Goal: Task Accomplishment & Management: Manage account settings

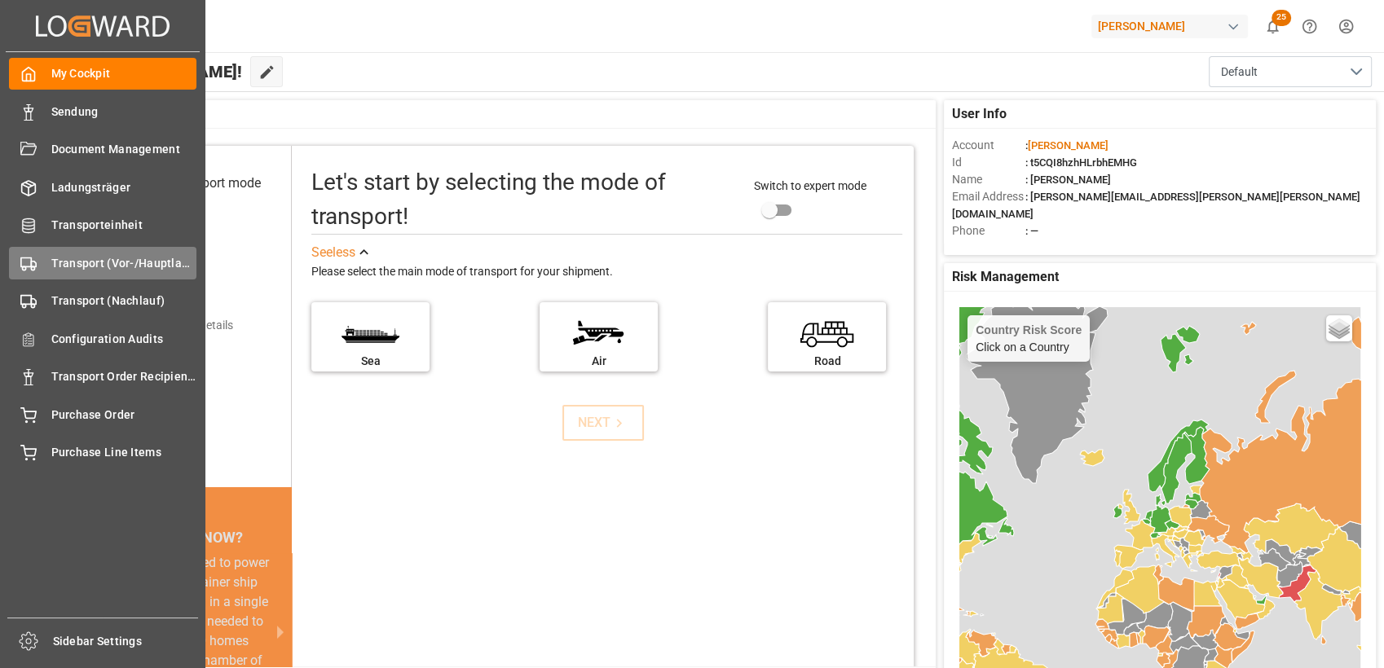
click at [59, 267] on span "Transport (Vor-/Hauptlauf)" at bounding box center [124, 263] width 146 height 17
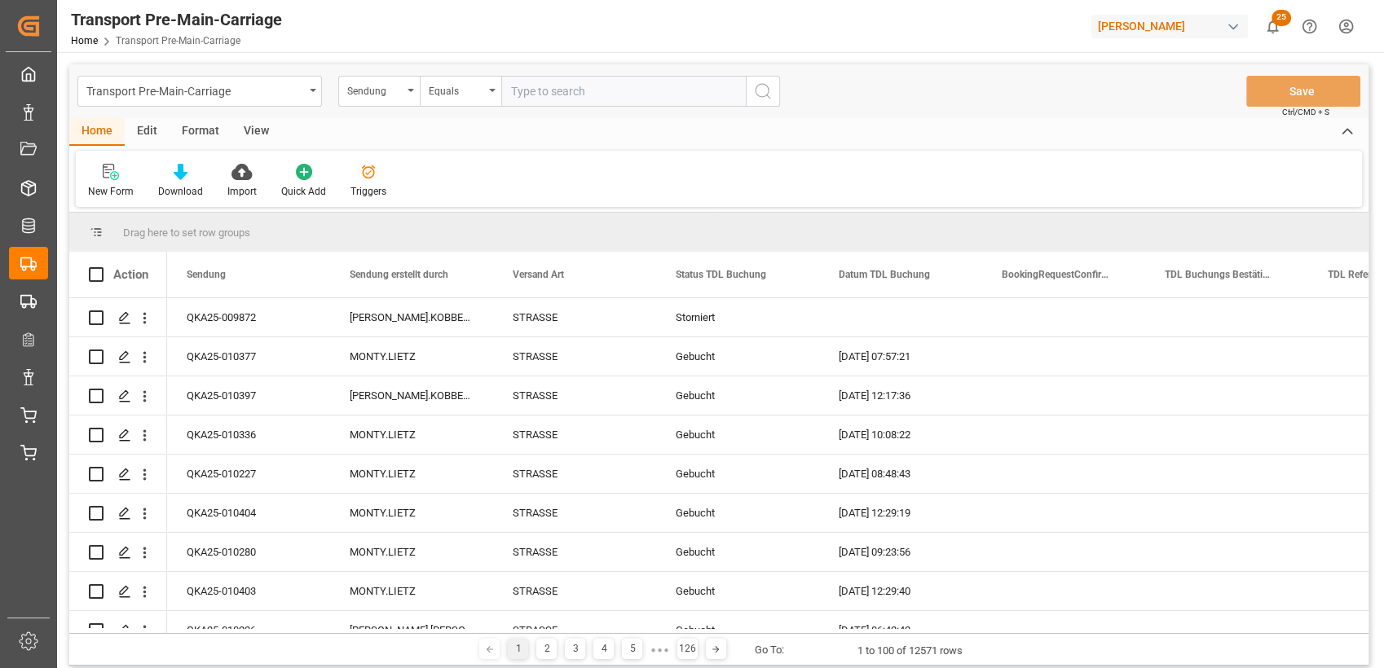
click at [196, 137] on div "Format" at bounding box center [200, 132] width 62 height 28
click at [122, 146] on div "Home" at bounding box center [96, 132] width 55 height 28
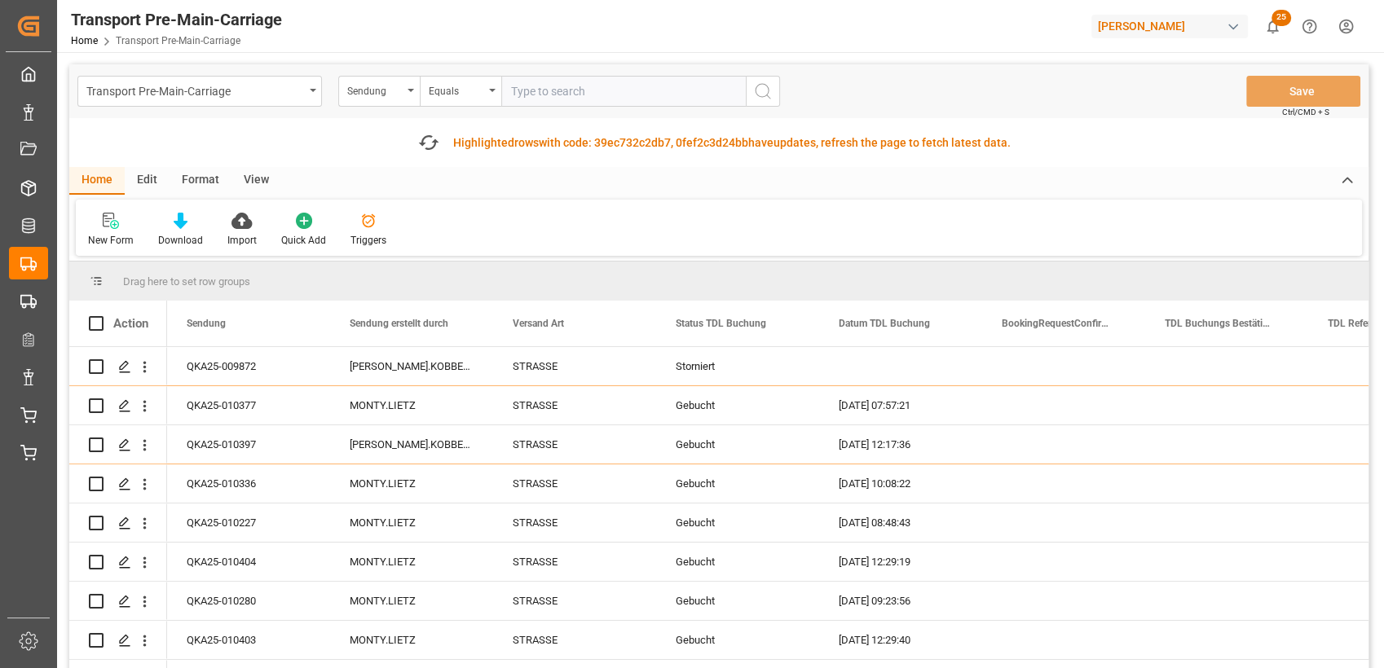
click at [187, 187] on div "Format" at bounding box center [200, 181] width 62 height 28
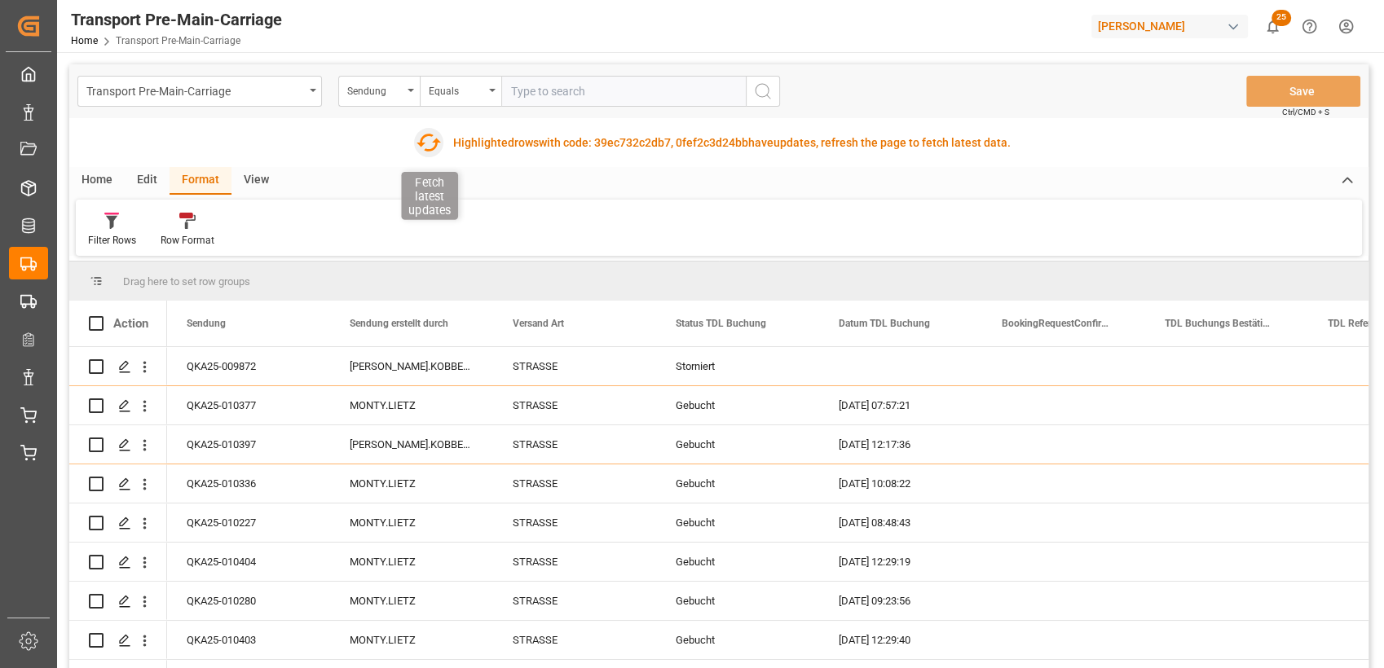
click at [431, 135] on icon "button" at bounding box center [429, 143] width 26 height 26
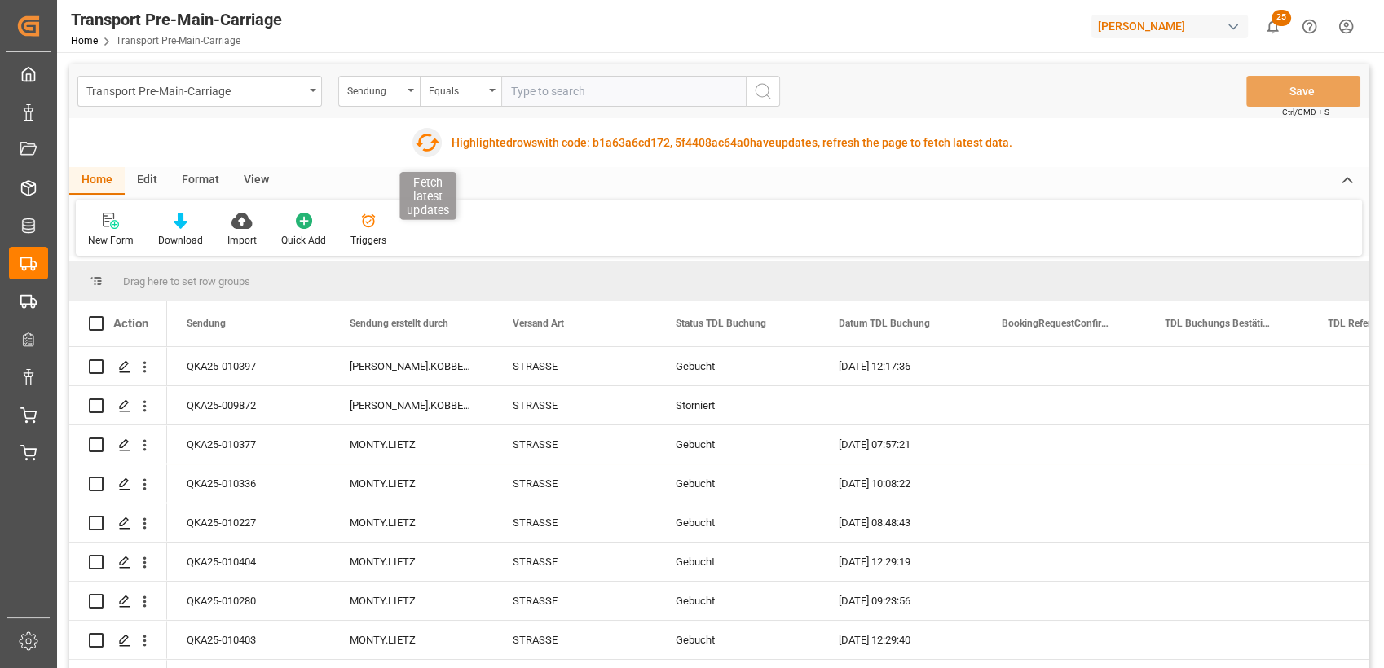
click at [428, 147] on icon "button" at bounding box center [427, 143] width 26 height 26
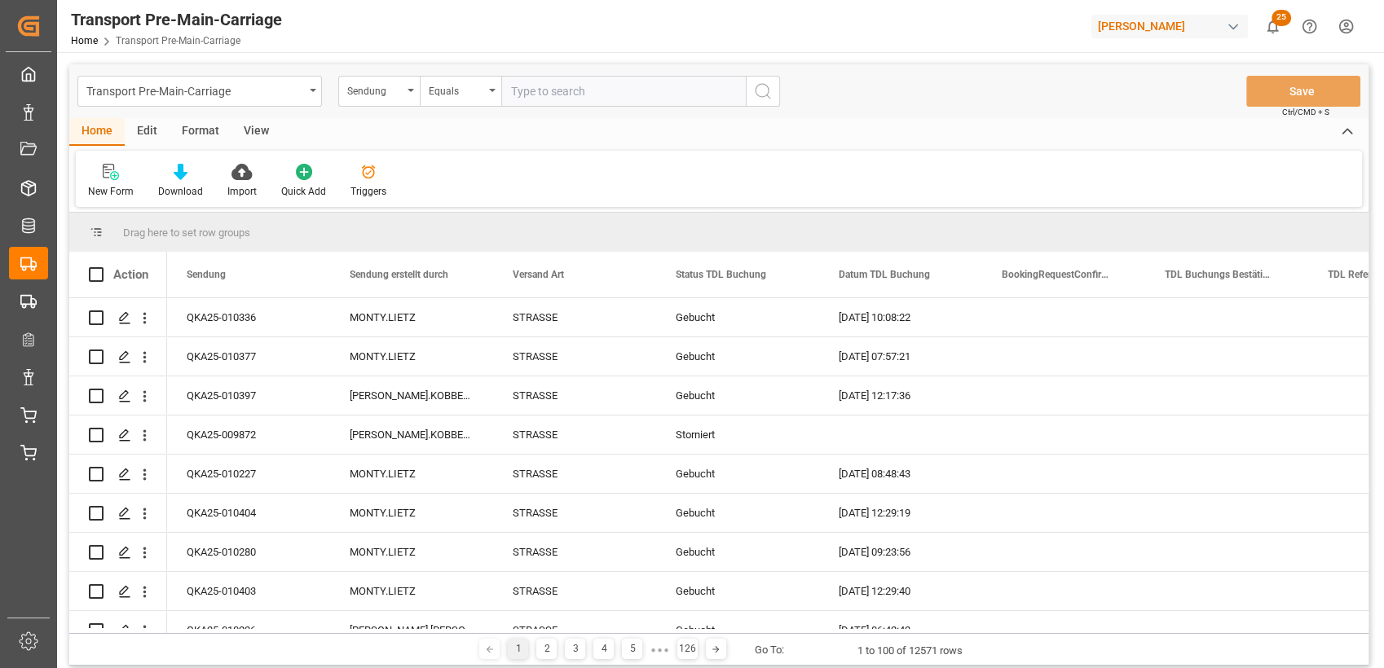
click at [215, 128] on div "Format" at bounding box center [200, 132] width 62 height 28
click at [118, 181] on div "Filter Rows" at bounding box center [112, 181] width 73 height 36
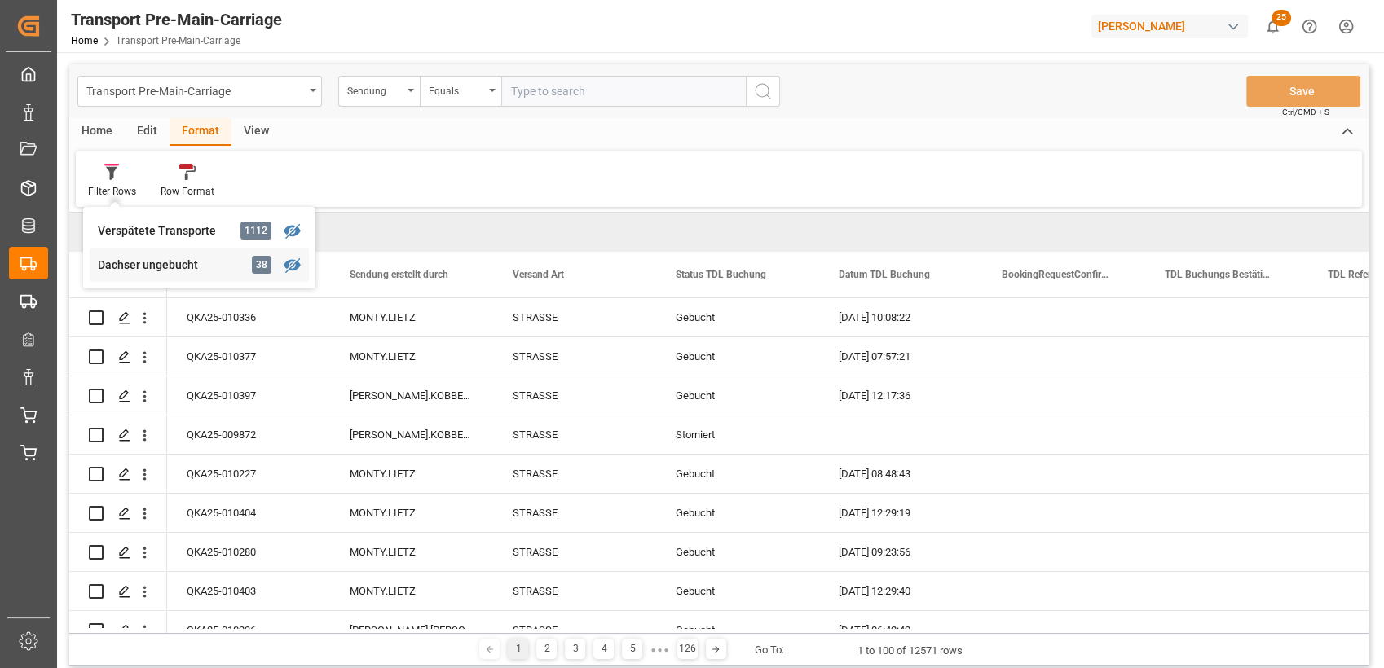
click at [152, 273] on div "Dachser ungebucht" at bounding box center [169, 265] width 143 height 17
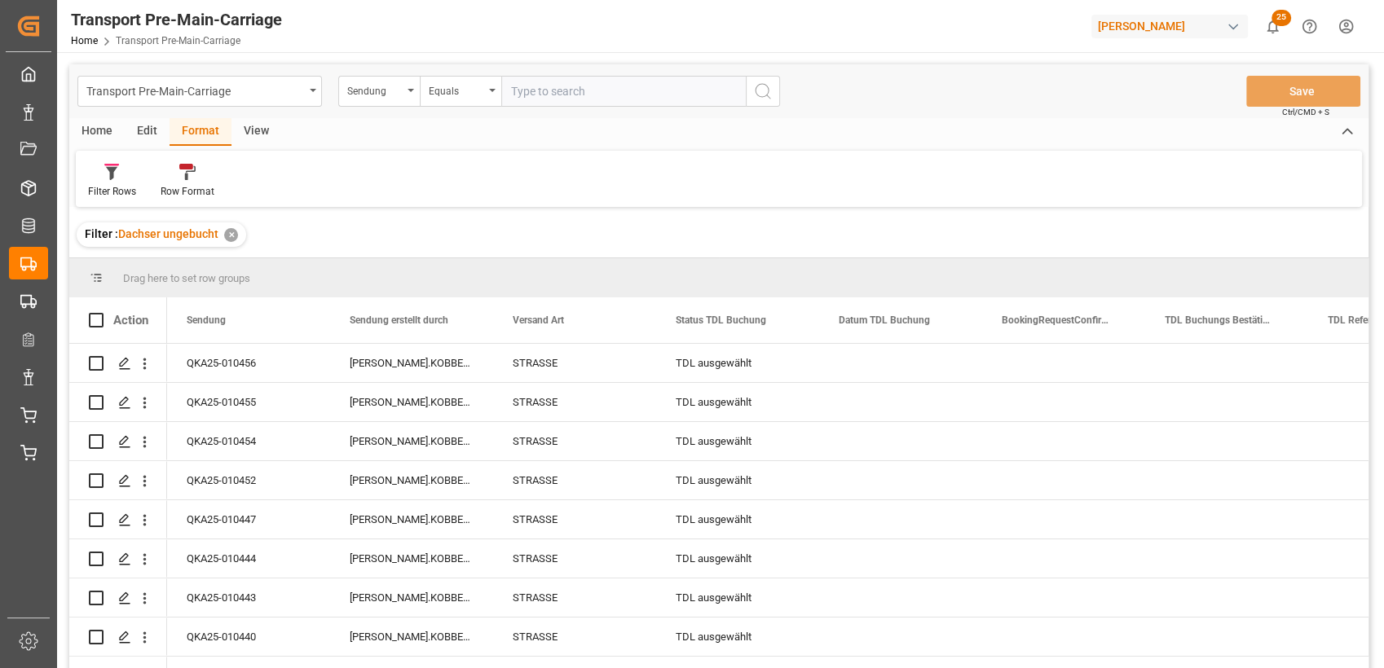
click at [254, 137] on div "View" at bounding box center [256, 132] width 50 height 28
click at [192, 169] on div at bounding box center [184, 171] width 81 height 17
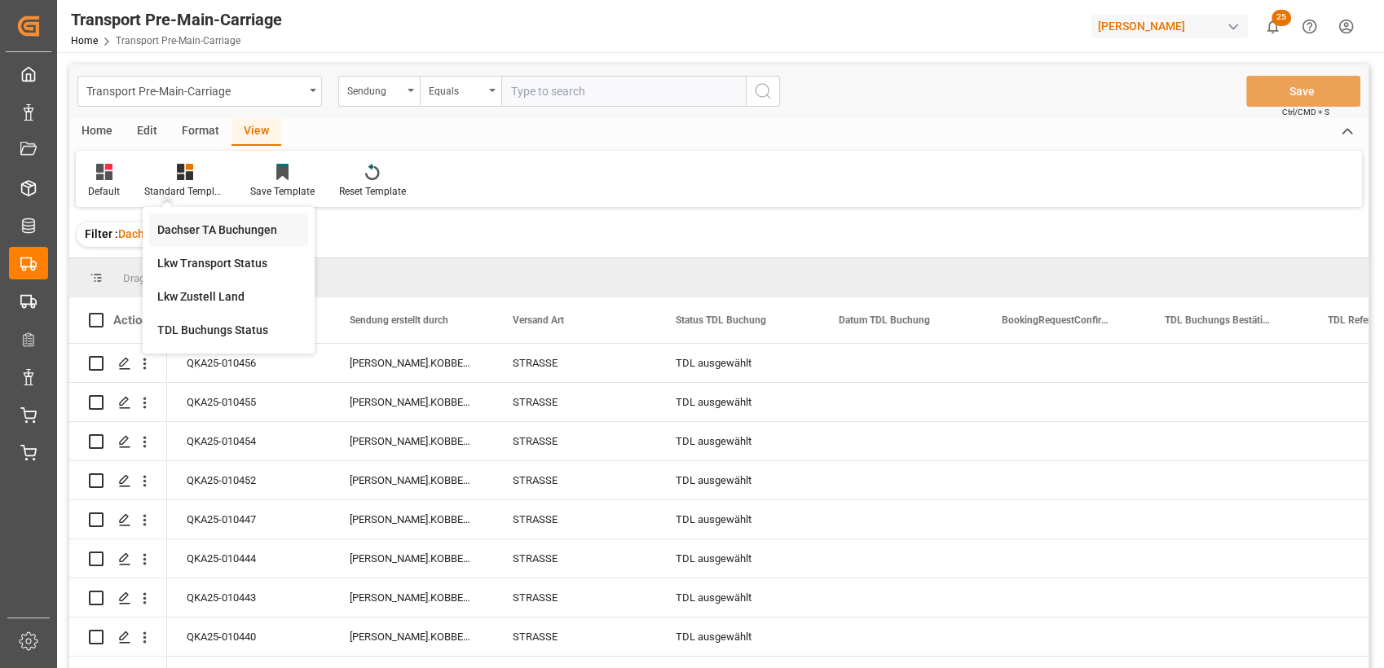
click at [209, 222] on div "Dachser TA Buchungen" at bounding box center [228, 230] width 143 height 17
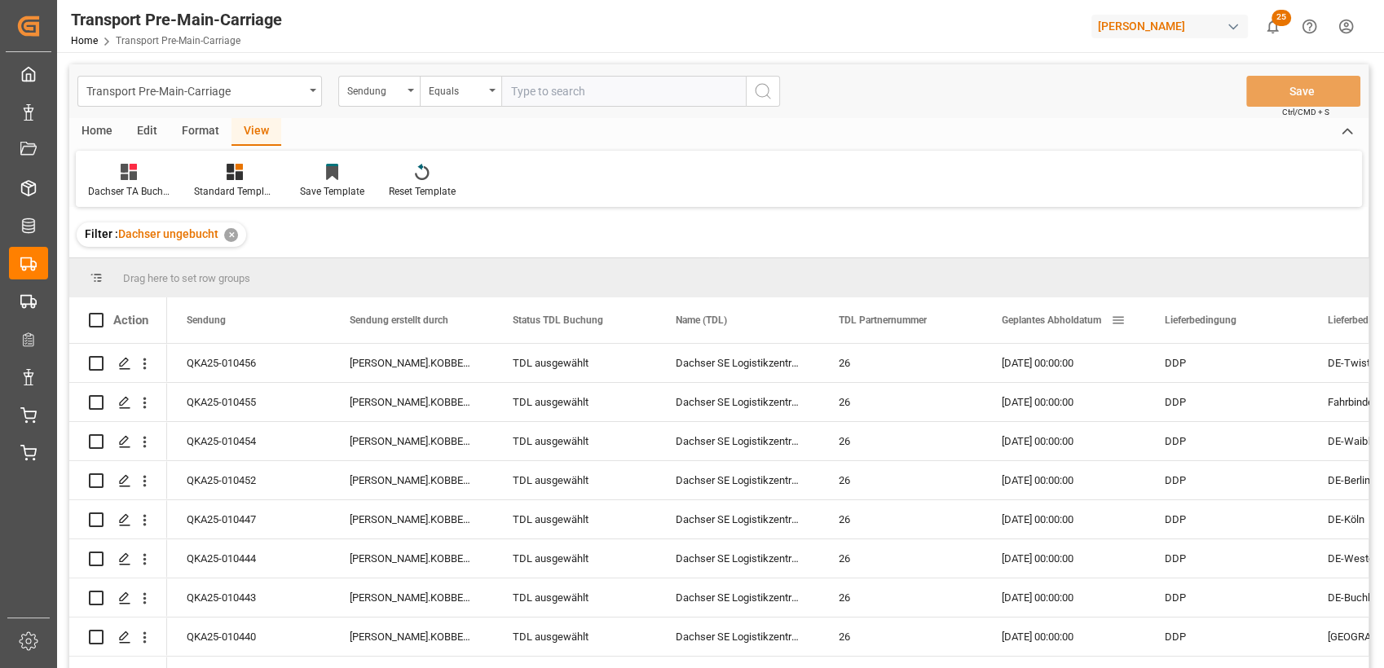
click at [1030, 323] on span "Geplantes Abholdatum" at bounding box center [1050, 320] width 99 height 11
click at [96, 125] on div "Home" at bounding box center [96, 132] width 55 height 28
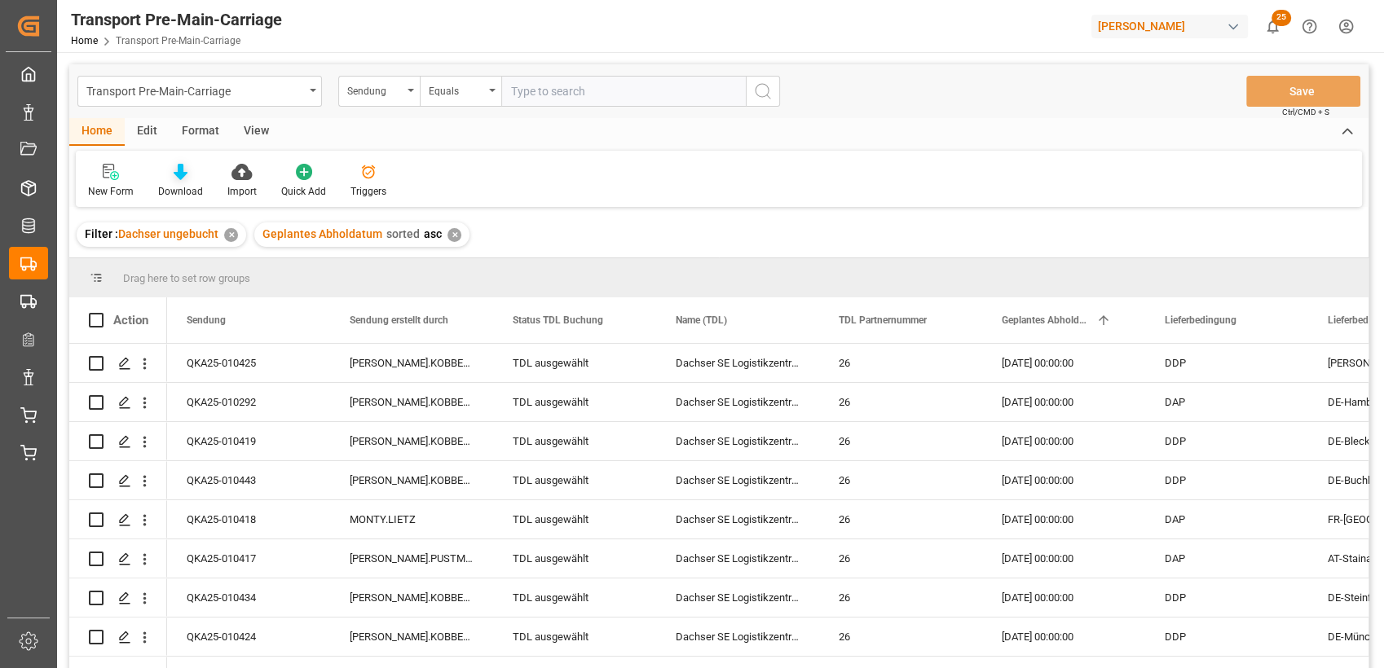
click at [176, 174] on icon at bounding box center [181, 172] width 14 height 16
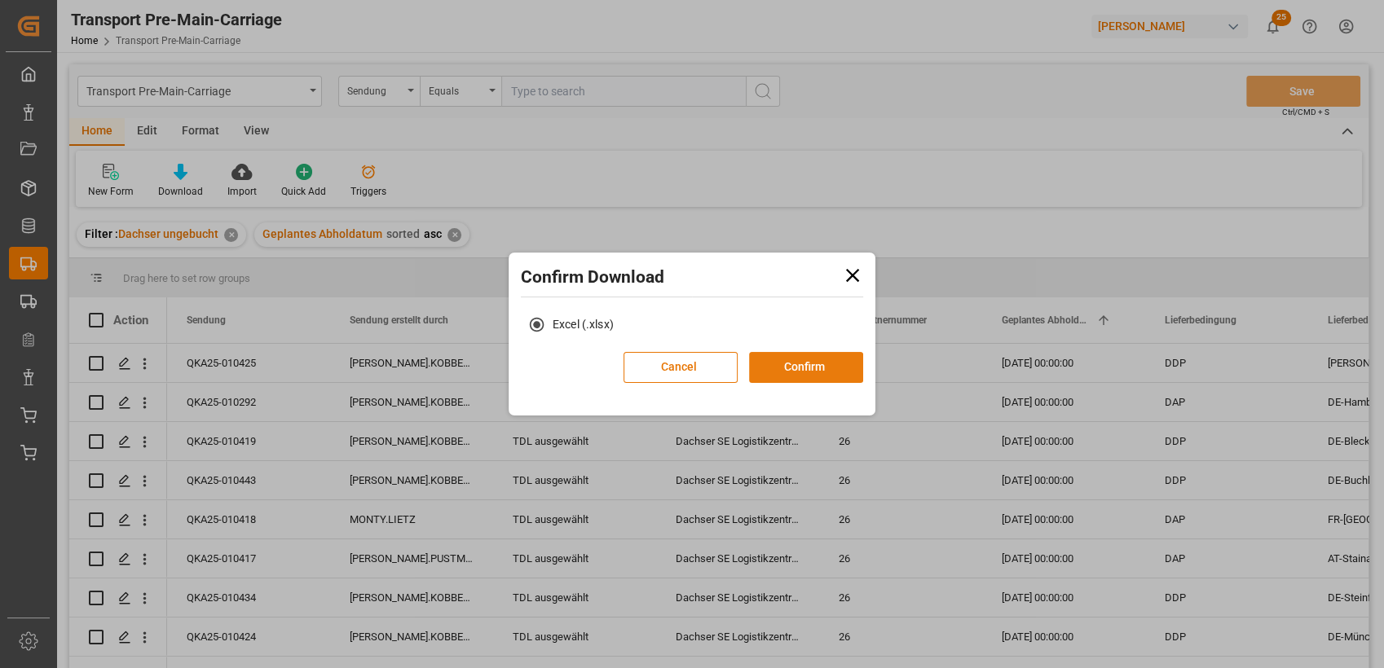
click at [791, 362] on button "Confirm" at bounding box center [806, 367] width 114 height 31
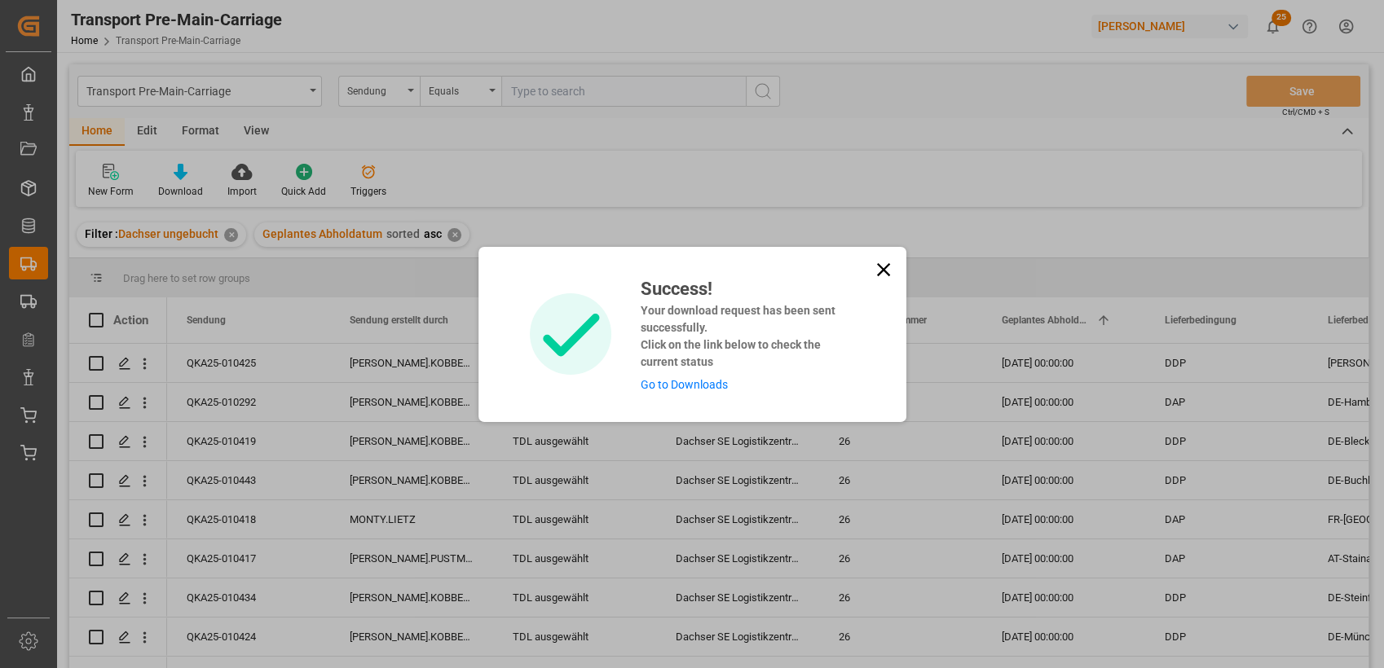
click at [885, 265] on icon at bounding box center [882, 268] width 13 height 13
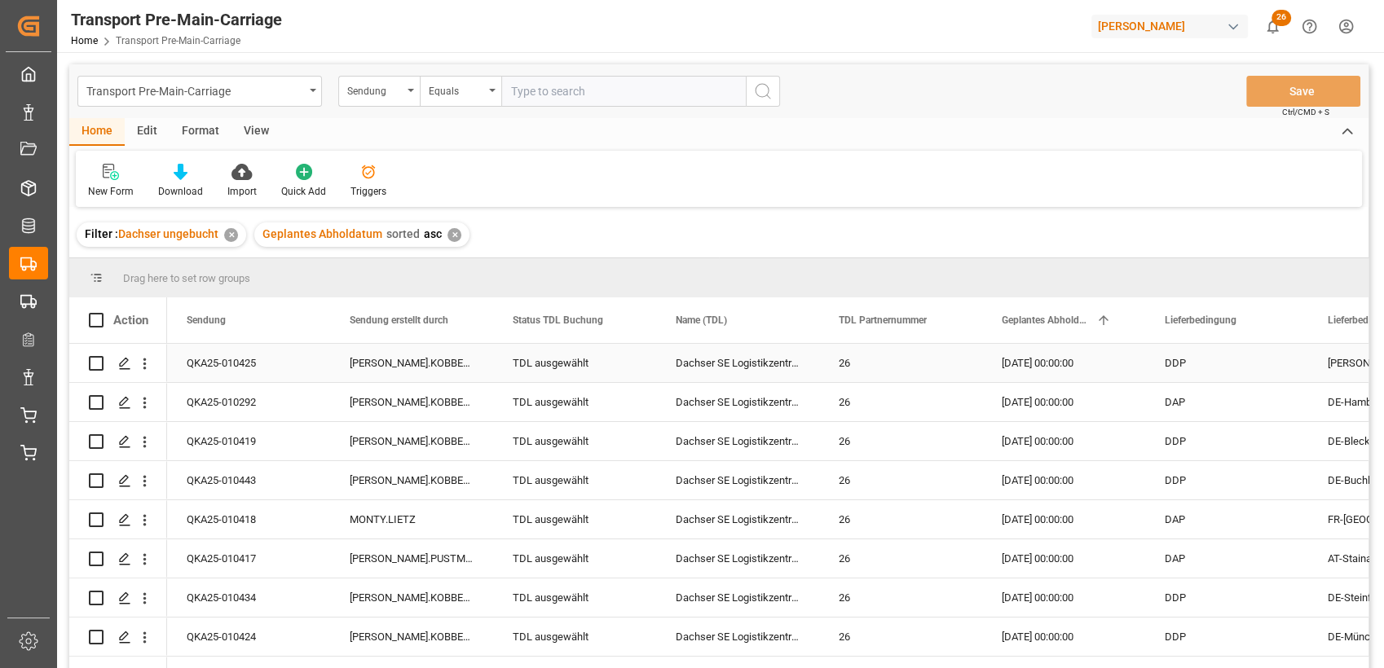
click at [557, 367] on div "TDL ausgewählt" at bounding box center [575, 363] width 124 height 37
click at [636, 378] on button "open menu" at bounding box center [625, 372] width 24 height 25
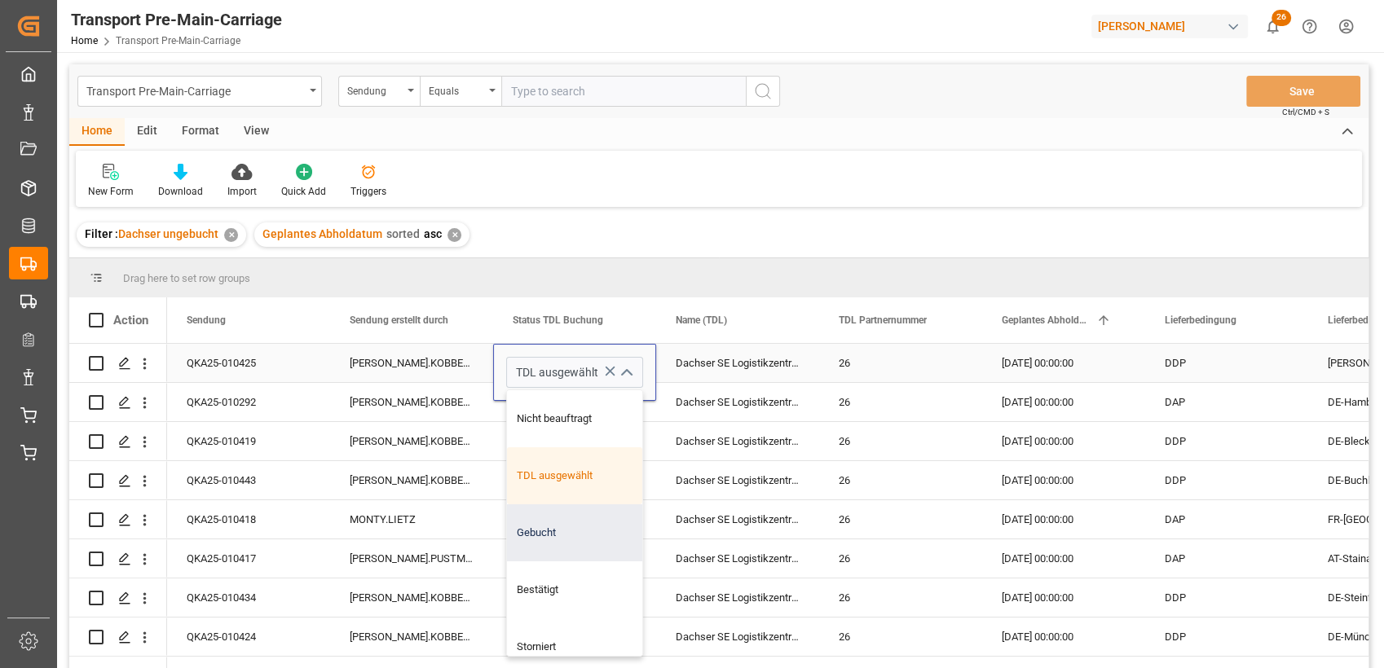
click at [550, 528] on div "Gebucht" at bounding box center [574, 532] width 135 height 57
type input "Gebucht"
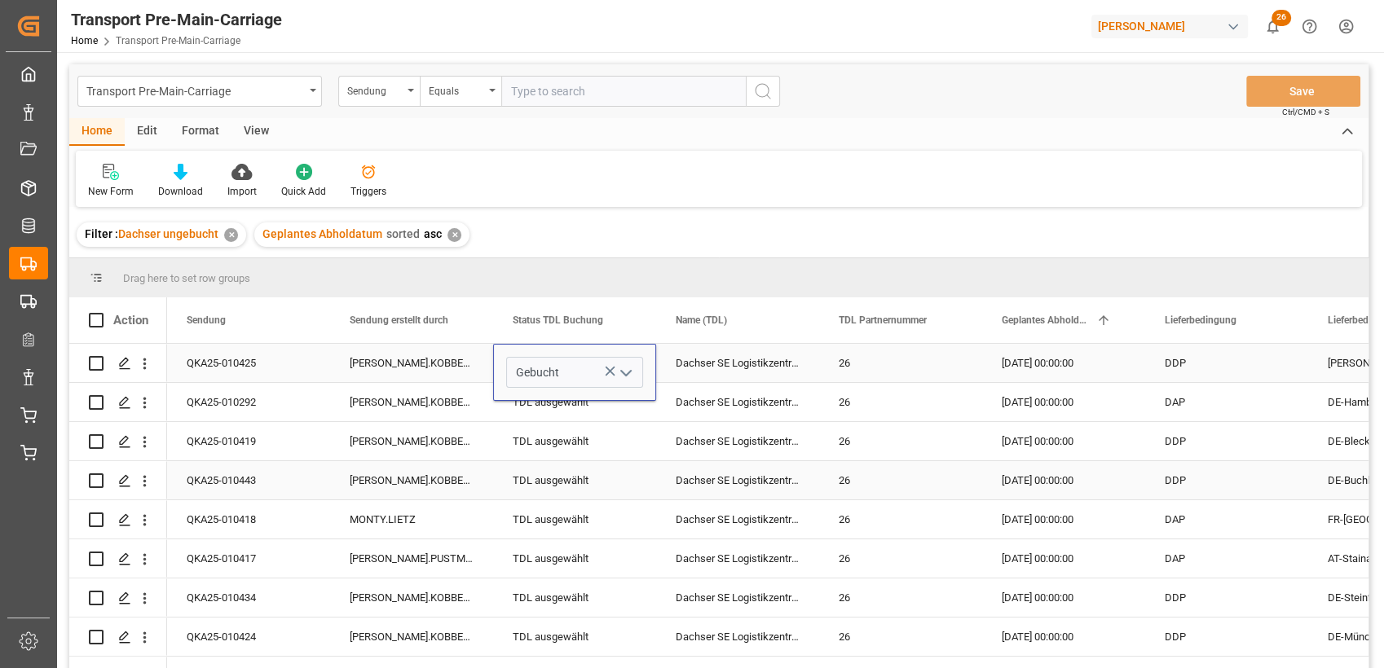
click at [457, 466] on div "TOBIAS.KOBBENBRING" at bounding box center [411, 480] width 163 height 38
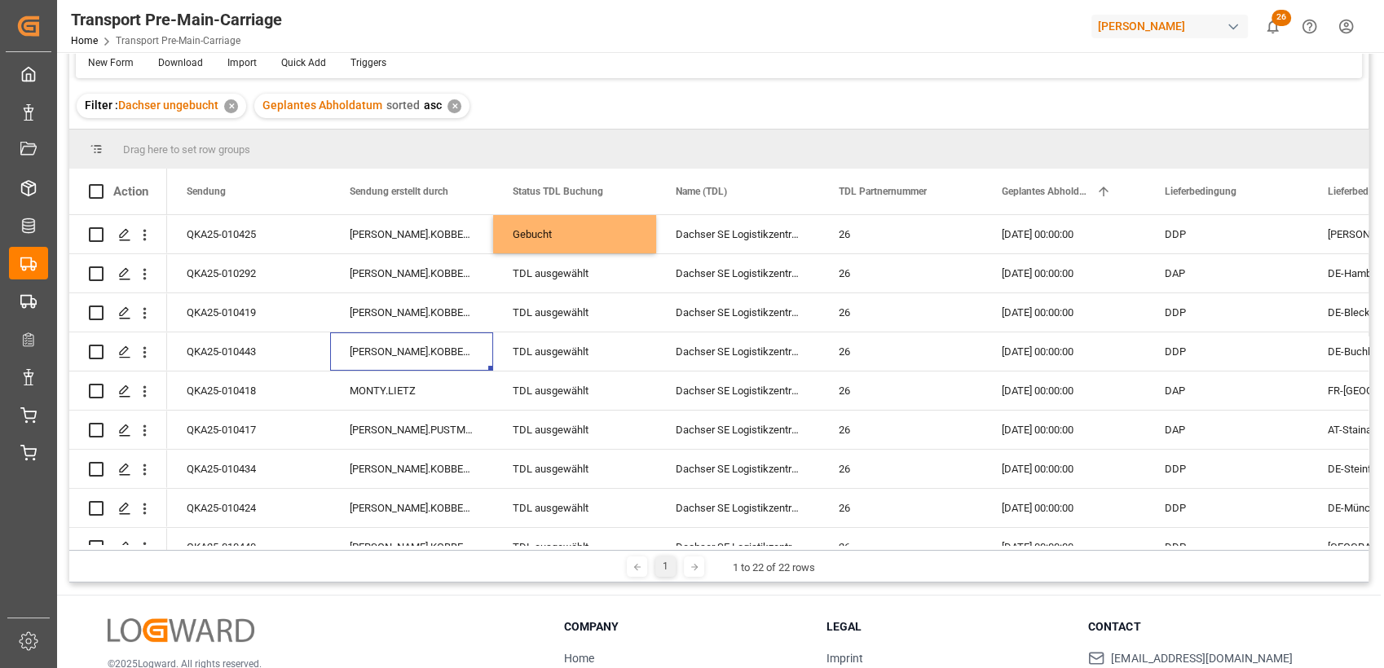
scroll to position [141, 0]
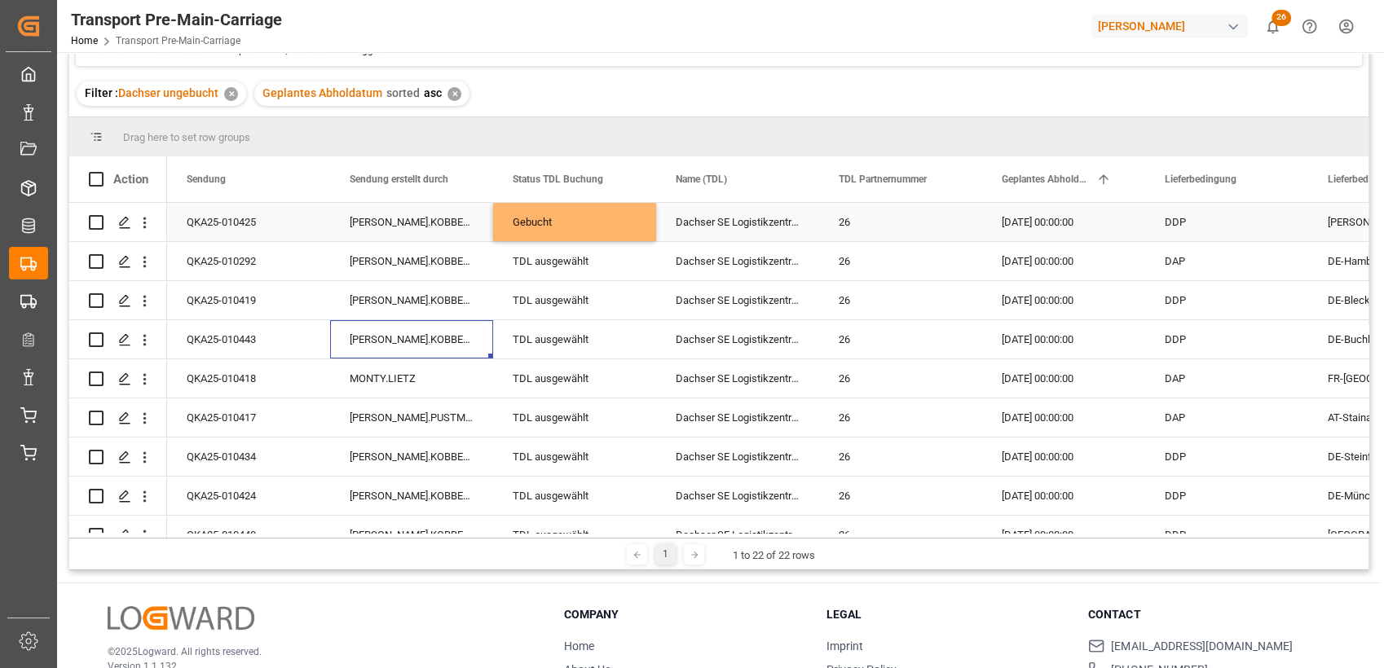
click at [583, 225] on div "Gebucht" at bounding box center [575, 222] width 124 height 37
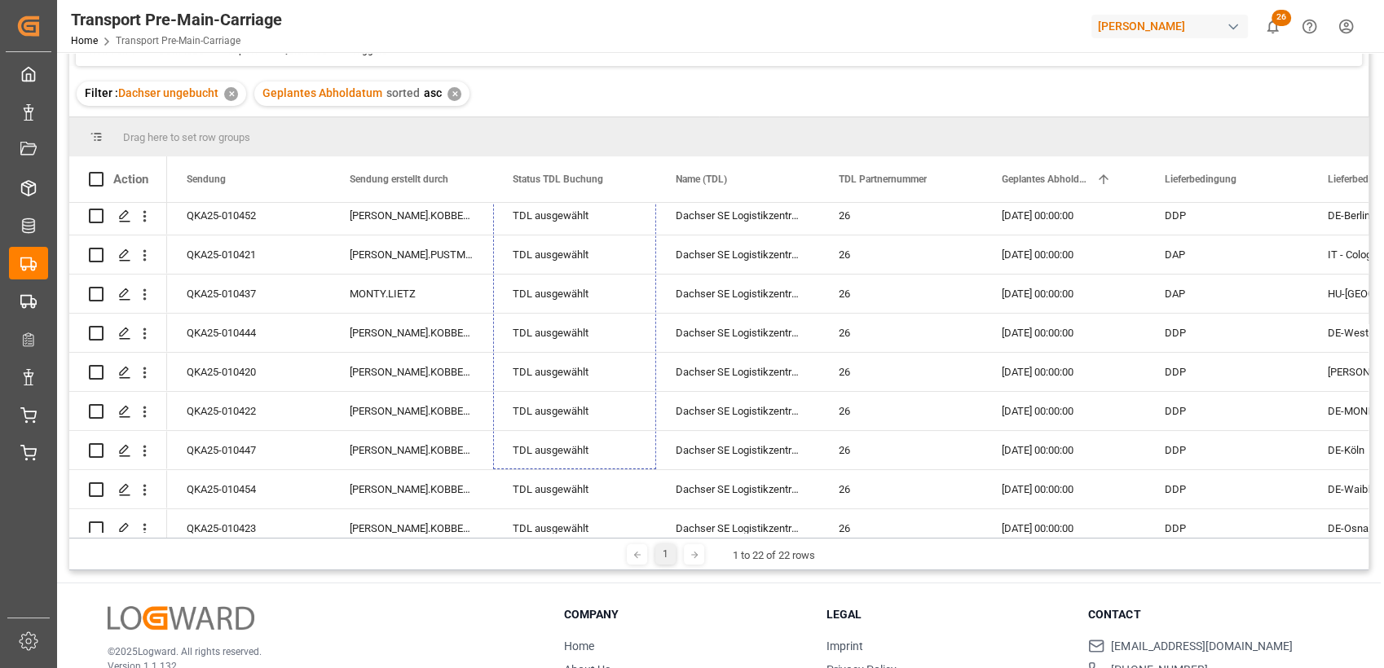
scroll to position [424, 0]
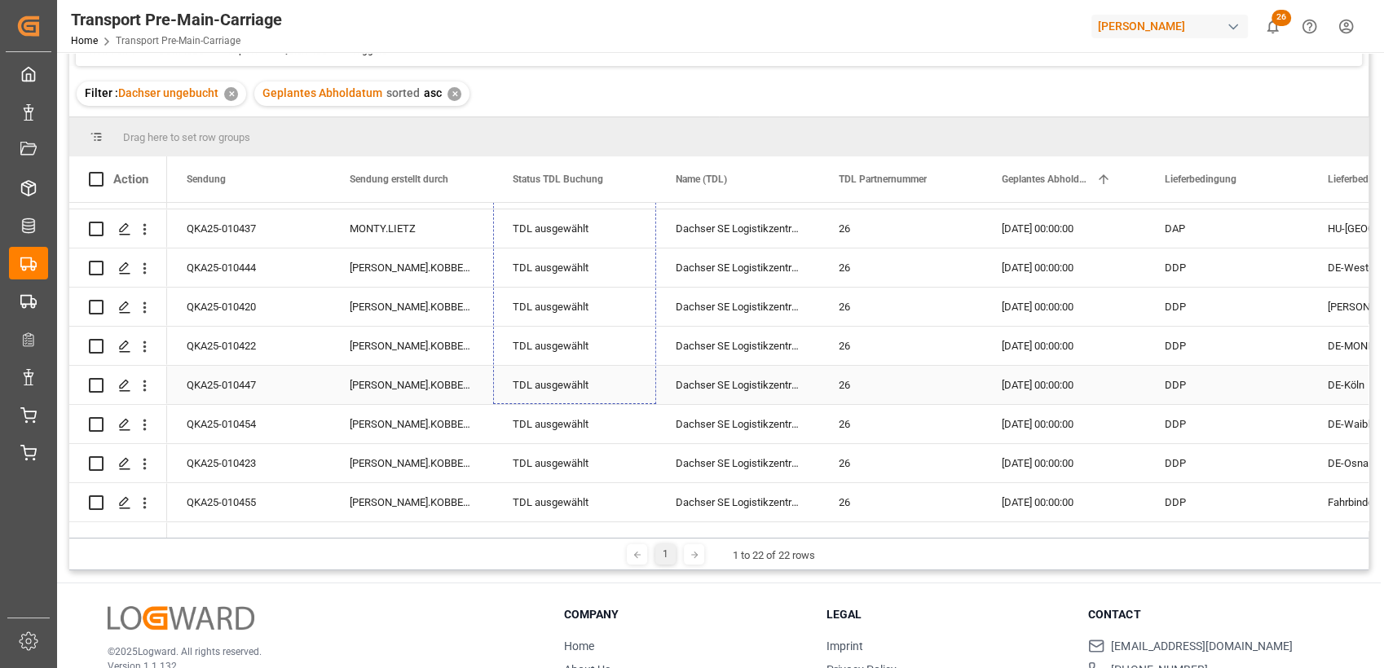
drag, startPoint x: 652, startPoint y: 238, endPoint x: 559, endPoint y: 378, distance: 168.1
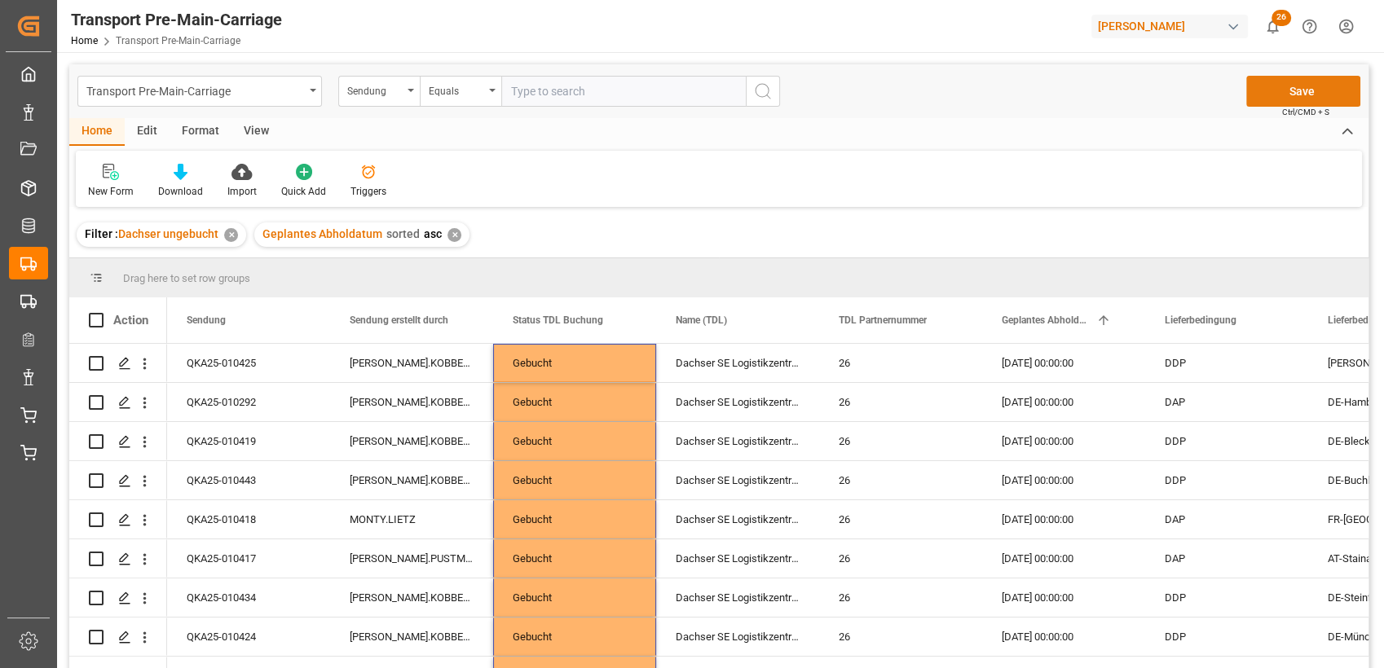
scroll to position [0, 0]
click at [1300, 93] on button "Save" at bounding box center [1303, 91] width 114 height 31
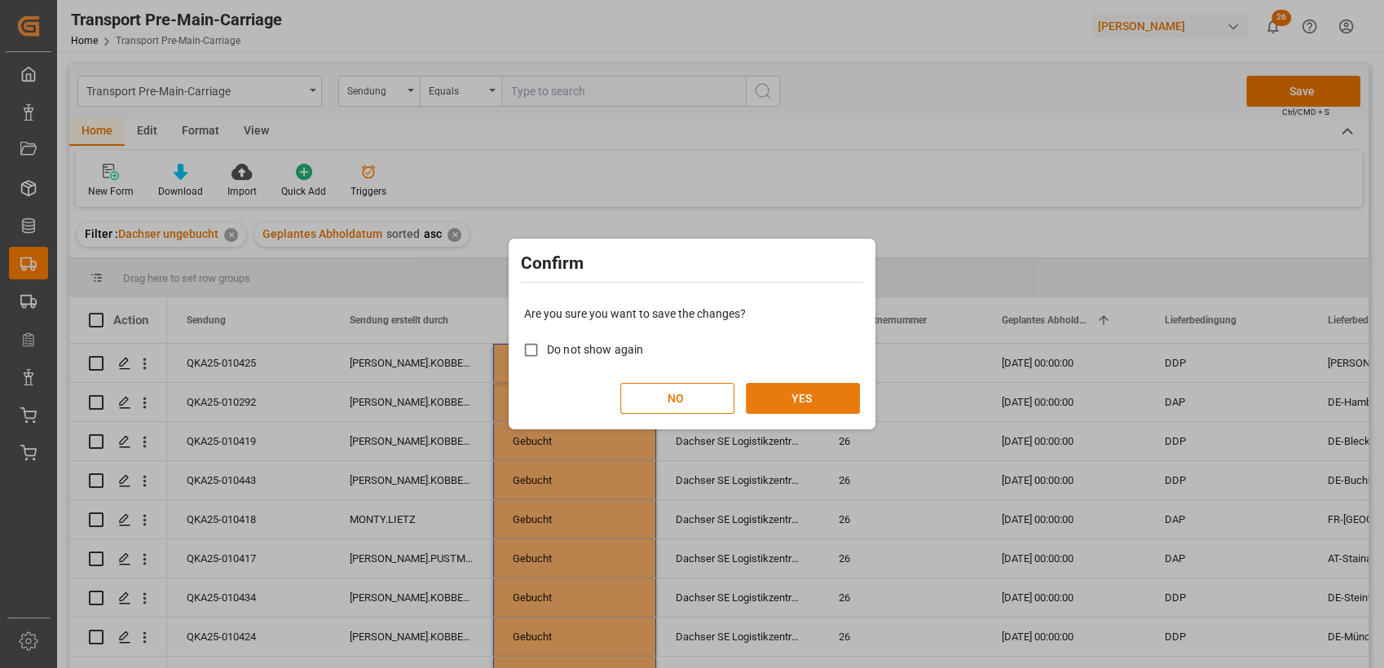
click at [818, 394] on button "YES" at bounding box center [803, 398] width 114 height 31
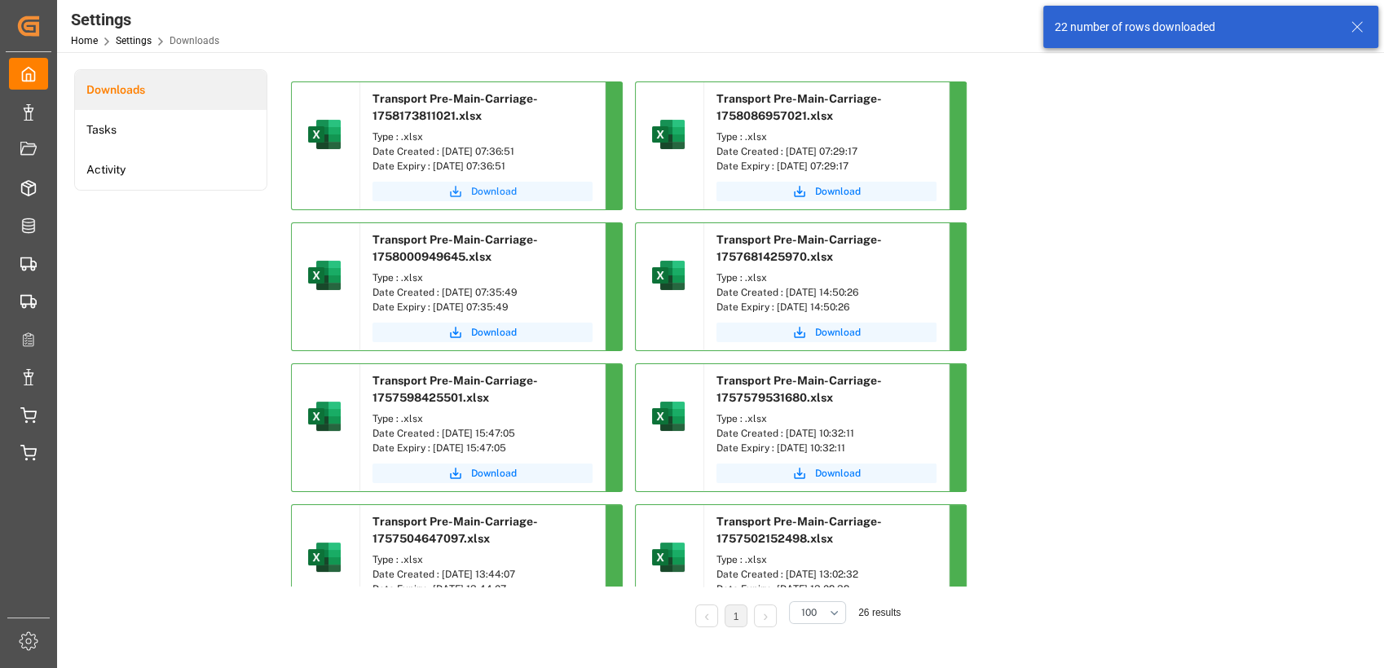
click at [477, 193] on span "Download" at bounding box center [494, 191] width 46 height 15
